Goal: Task Accomplishment & Management: Manage account settings

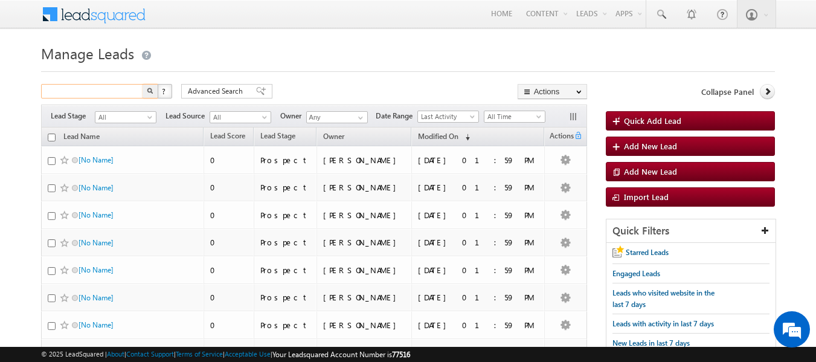
click at [122, 86] on input "text" at bounding box center [92, 91] width 103 height 14
type input "Search Leads"
click at [130, 91] on input "text" at bounding box center [92, 91] width 103 height 14
paste input "8687637737"
type input "8687637737"
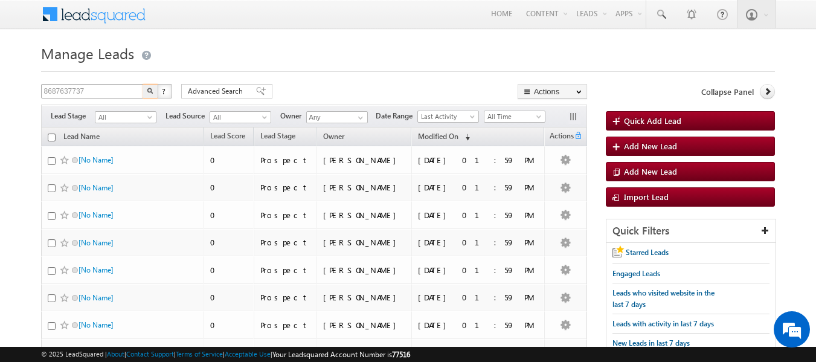
click at [143, 84] on button "button" at bounding box center [151, 91] width 16 height 14
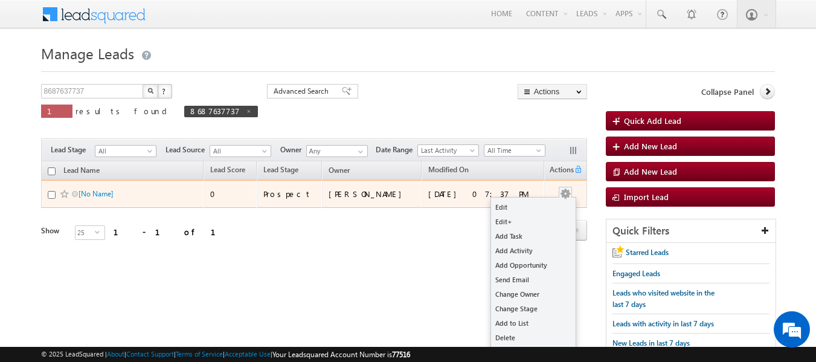
click at [567, 189] on button "button" at bounding box center [565, 194] width 12 height 12
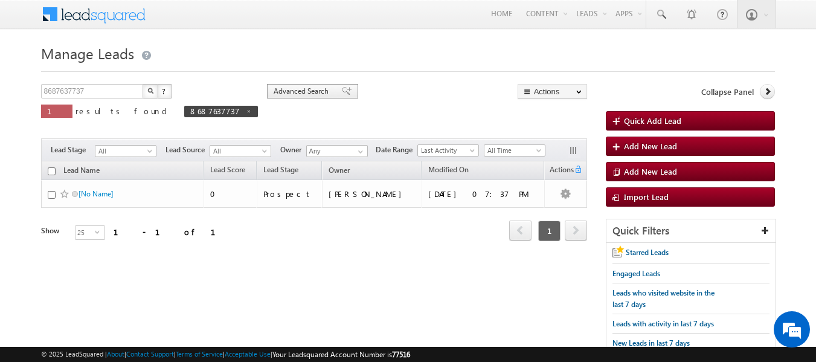
click at [274, 90] on span "Advanced Search" at bounding box center [303, 91] width 59 height 11
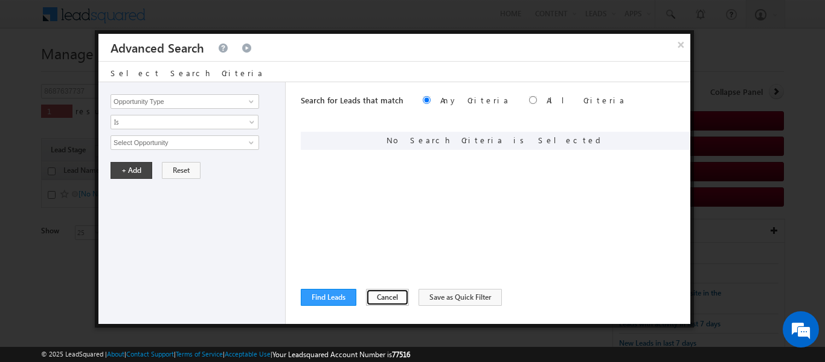
click at [375, 289] on button "Cancel" at bounding box center [387, 297] width 43 height 17
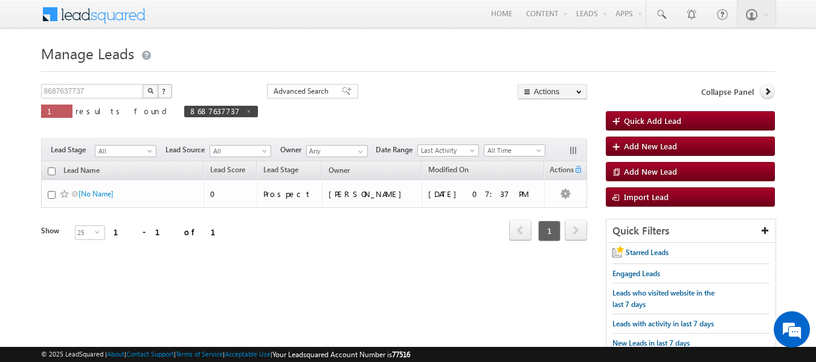
click at [149, 86] on button "button" at bounding box center [151, 91] width 16 height 14
click at [364, 149] on span at bounding box center [361, 152] width 10 height 10
click at [462, 233] on div "Refresh first prev 1 next last 1 - 1 of 1" at bounding box center [314, 225] width 546 height 35
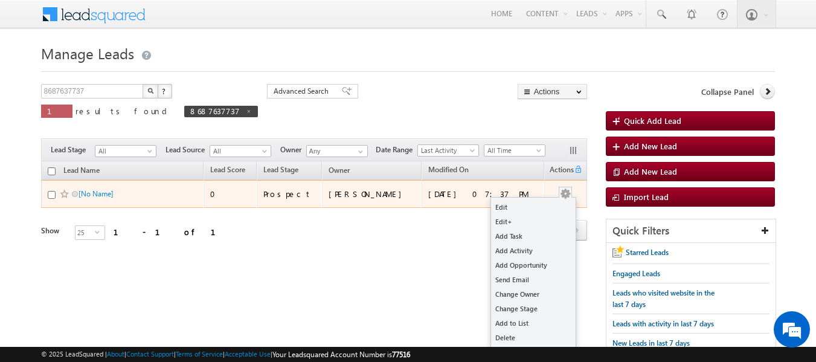
click at [564, 191] on button "button" at bounding box center [565, 194] width 12 height 12
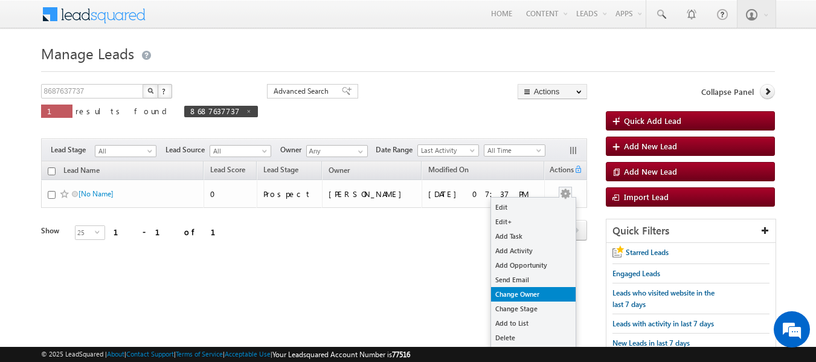
click at [526, 288] on link "Change Owner" at bounding box center [533, 294] width 85 height 14
checkbox input "true"
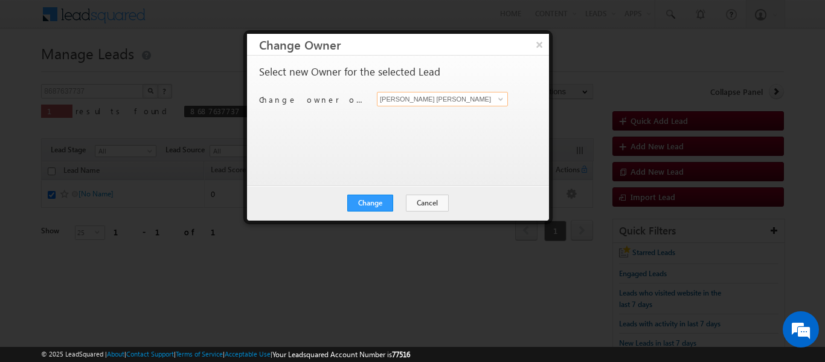
click at [415, 96] on input "[PERSON_NAME] [PERSON_NAME]" at bounding box center [442, 99] width 131 height 14
click at [432, 98] on input at bounding box center [442, 99] width 131 height 14
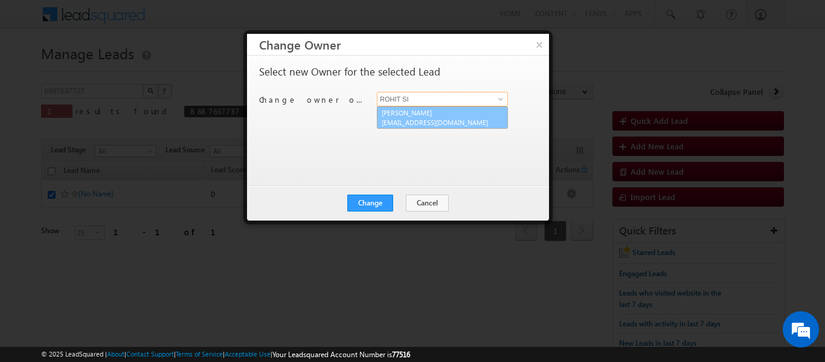
click at [392, 112] on link "[PERSON_NAME] [EMAIL_ADDRESS][DOMAIN_NAME]" at bounding box center [442, 117] width 131 height 23
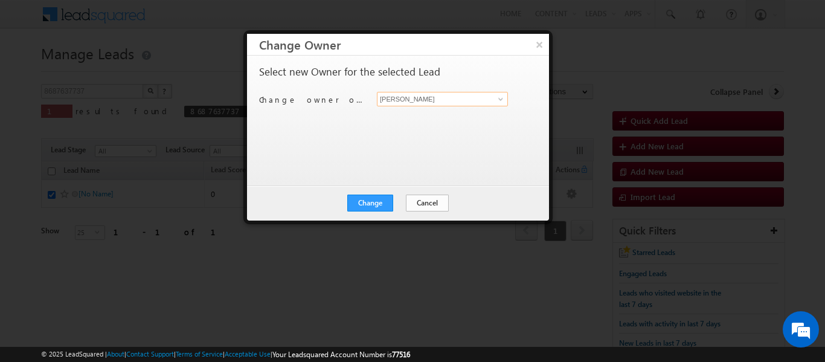
type input "[PERSON_NAME]"
click at [434, 201] on button "Cancel" at bounding box center [427, 203] width 43 height 17
